Goal: Transaction & Acquisition: Register for event/course

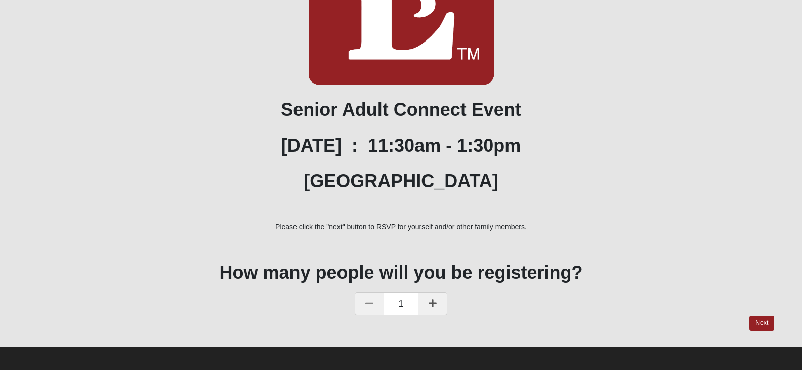
scroll to position [219, 0]
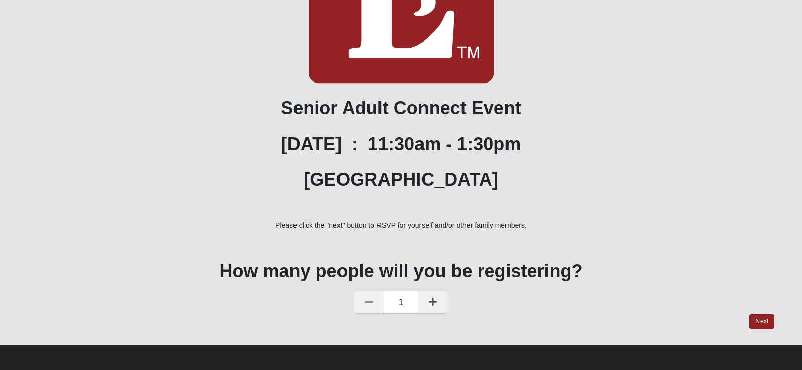
click at [431, 300] on icon at bounding box center [433, 301] width 8 height 9
click at [766, 324] on link "Next" at bounding box center [761, 321] width 25 height 15
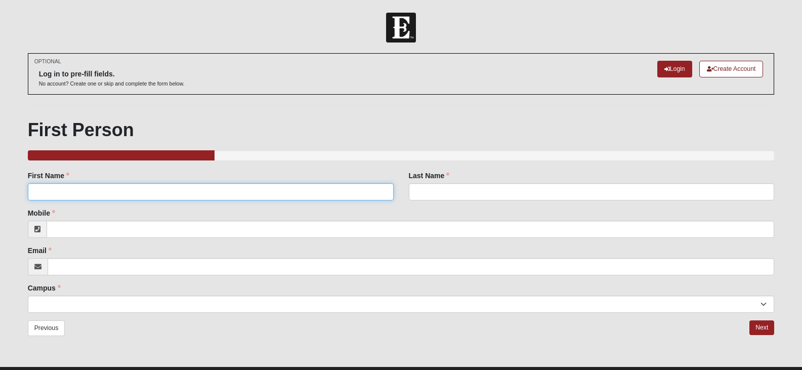
click at [181, 190] on input "First Name" at bounding box center [211, 191] width 366 height 17
